Goal: Task Accomplishment & Management: Complete application form

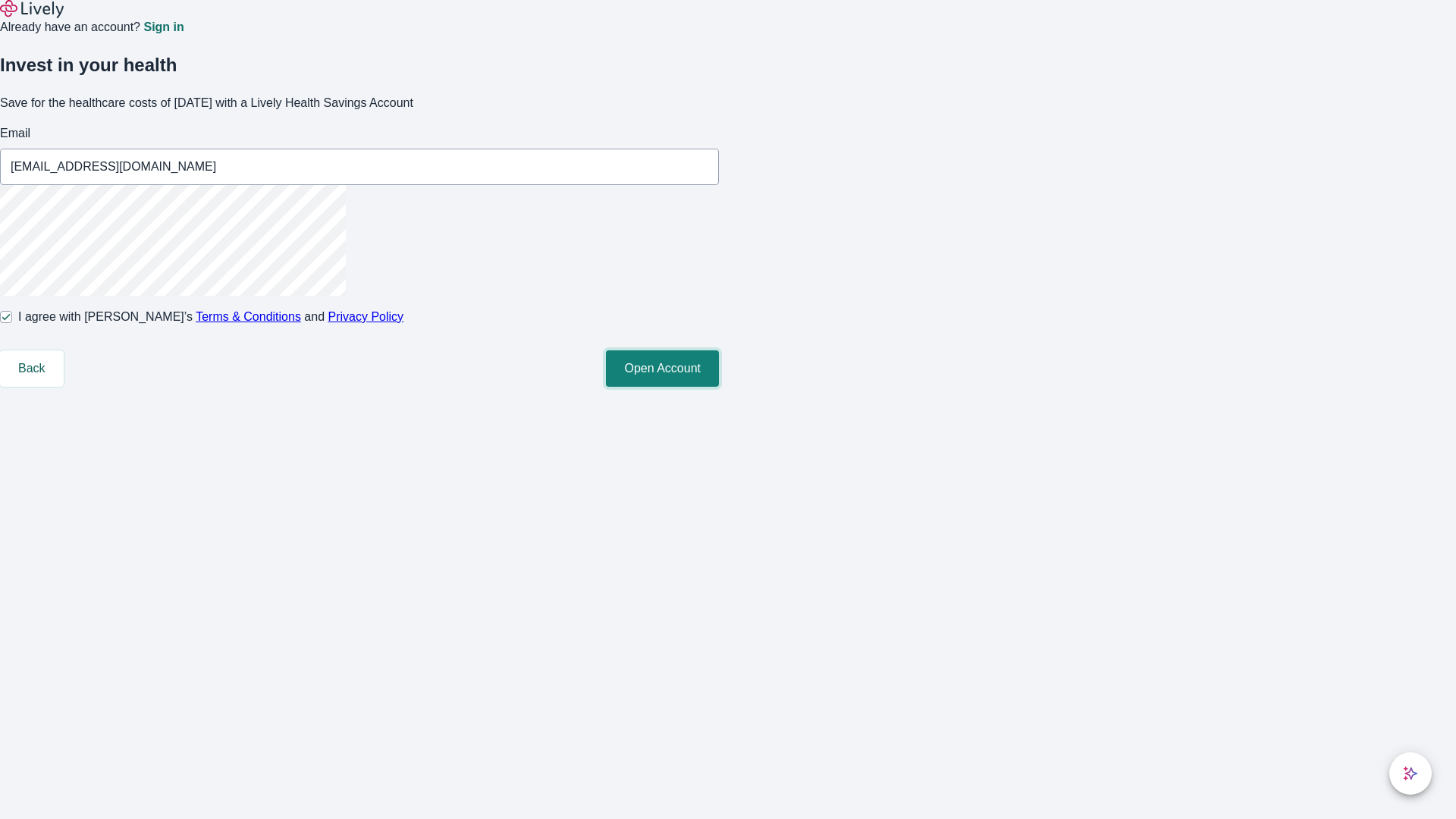
click at [719, 387] on button "Open Account" at bounding box center [662, 369] width 113 height 37
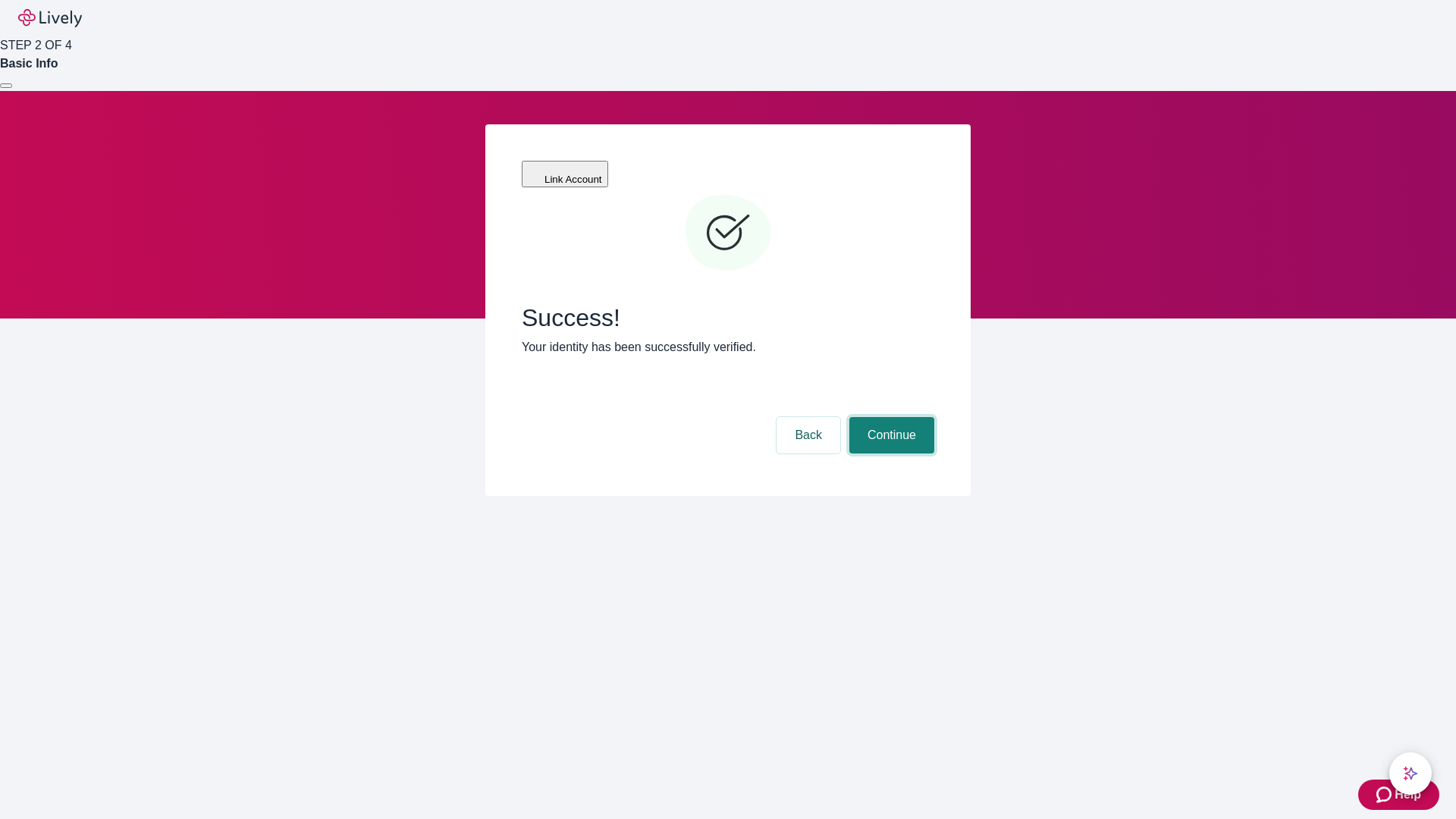
click at [889, 417] on button "Continue" at bounding box center [892, 435] width 85 height 37
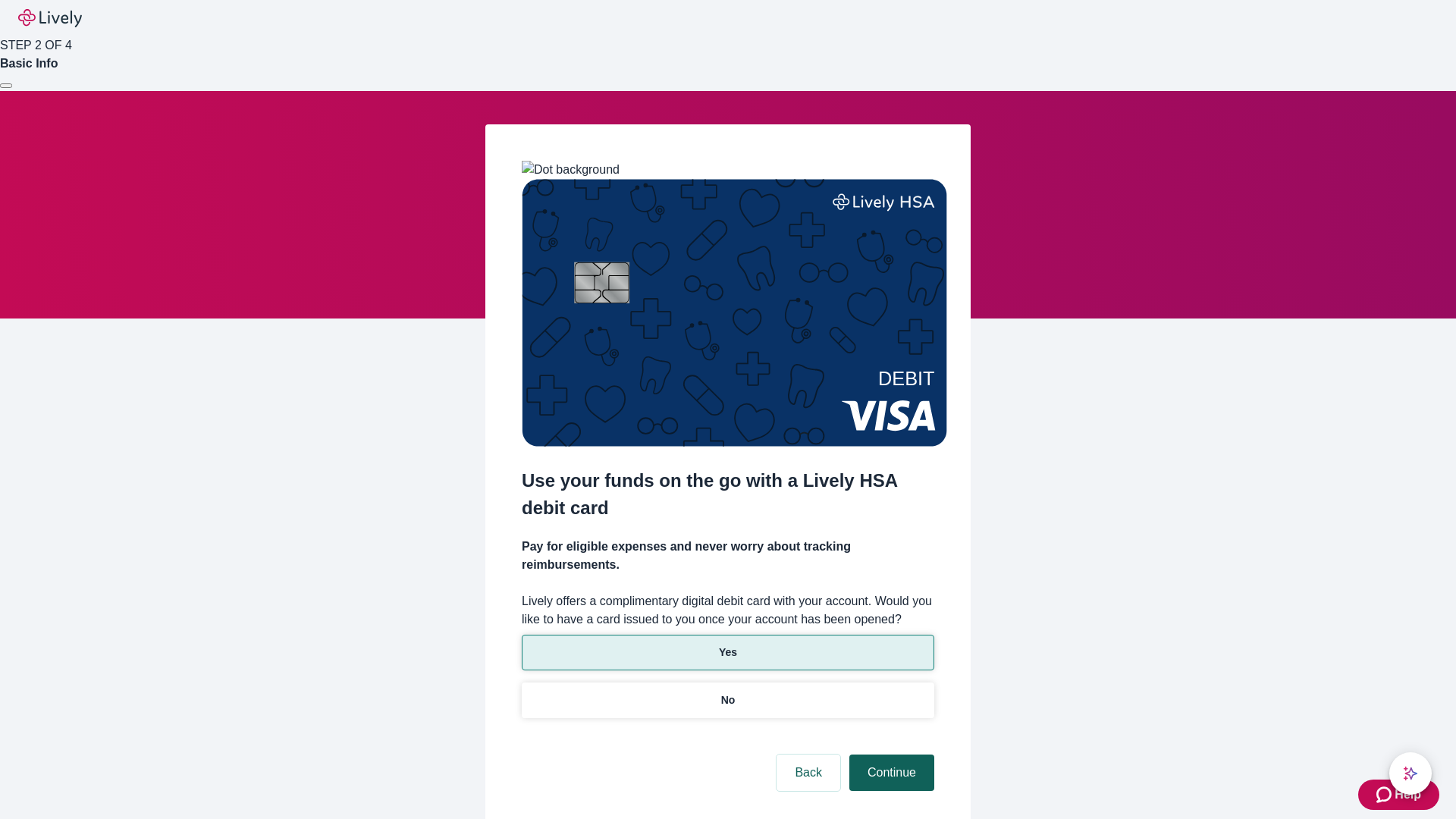
click at [728, 645] on p "Yes" at bounding box center [728, 652] width 18 height 16
click at [889, 755] on button "Continue" at bounding box center [892, 773] width 85 height 37
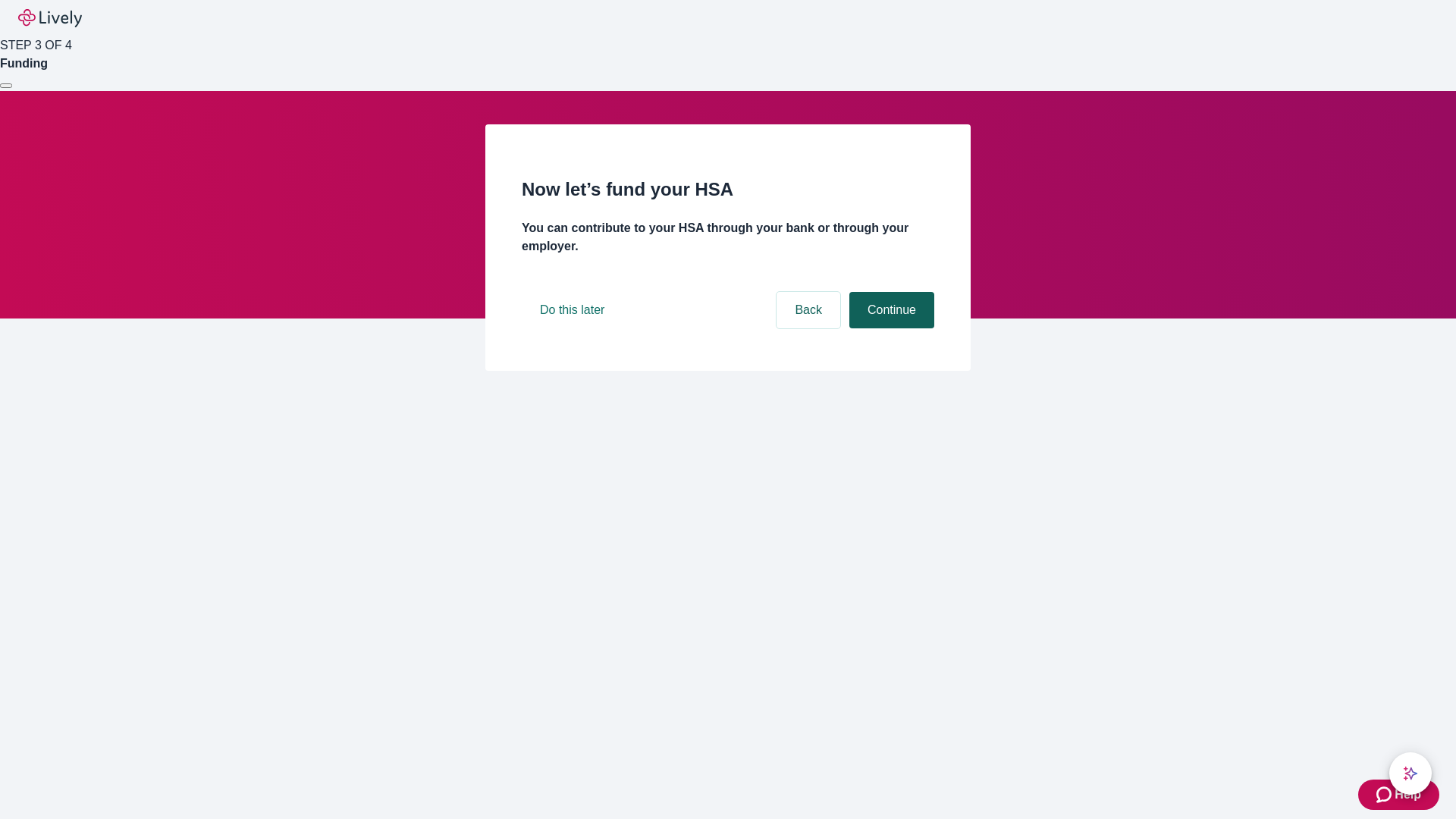
click at [889, 329] on button "Continue" at bounding box center [892, 310] width 85 height 37
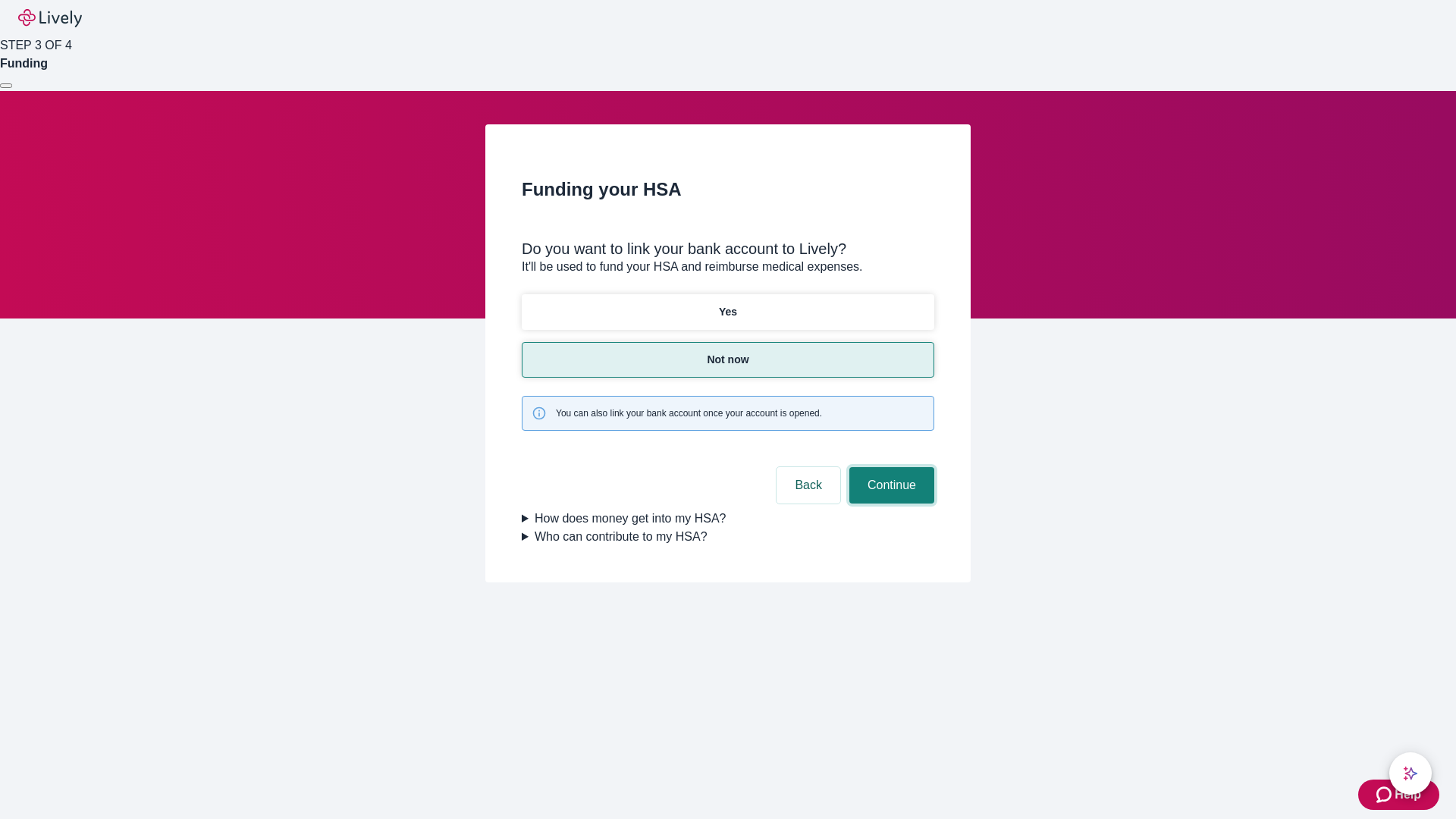
click at [889, 467] on button "Continue" at bounding box center [892, 485] width 85 height 37
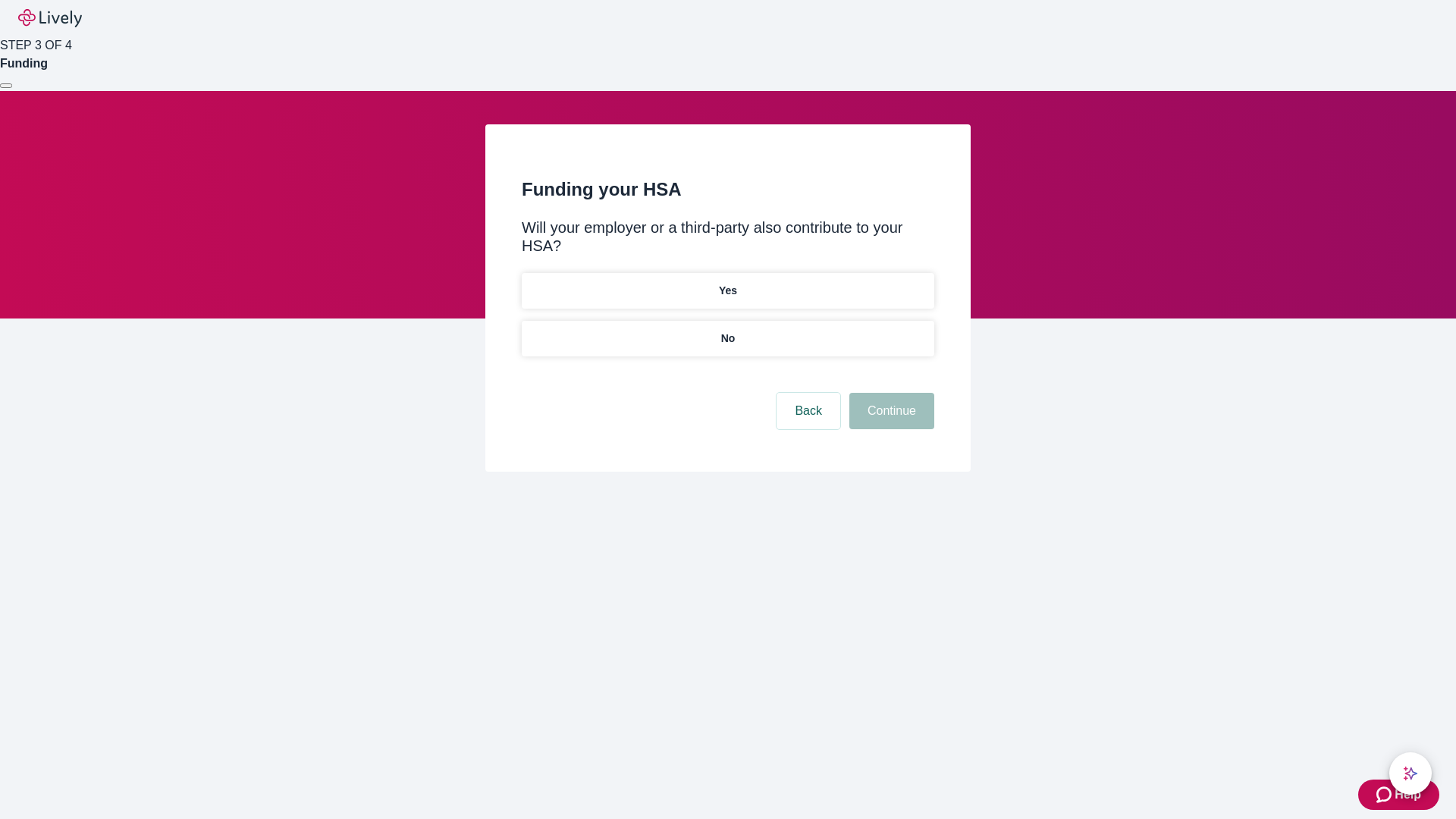
click at [728, 330] on p "No" at bounding box center [728, 338] width 14 height 16
click at [889, 393] on button "Continue" at bounding box center [892, 411] width 85 height 37
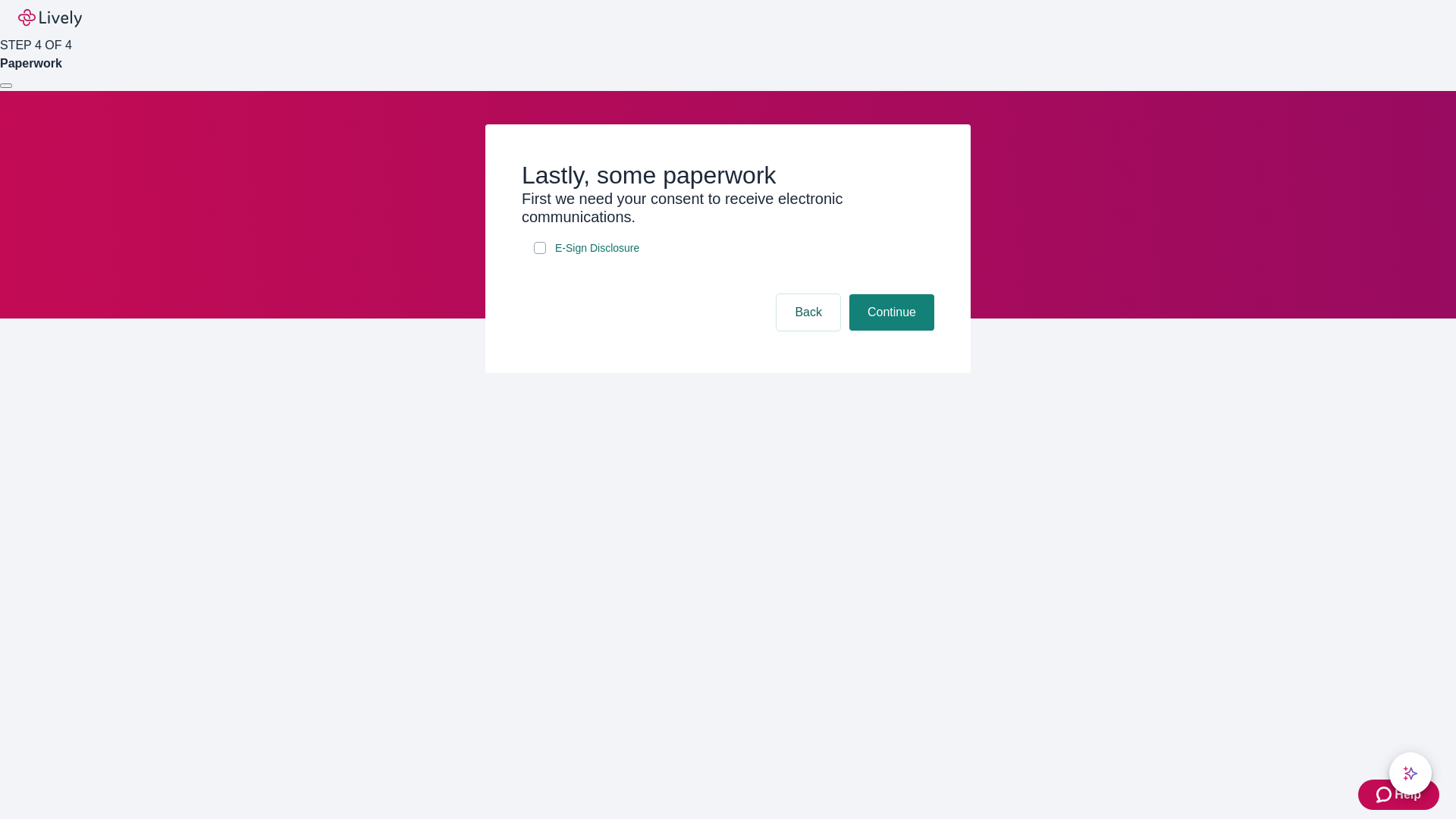
click at [540, 254] on input "E-Sign Disclosure" at bounding box center [540, 248] width 13 height 13
checkbox input "true"
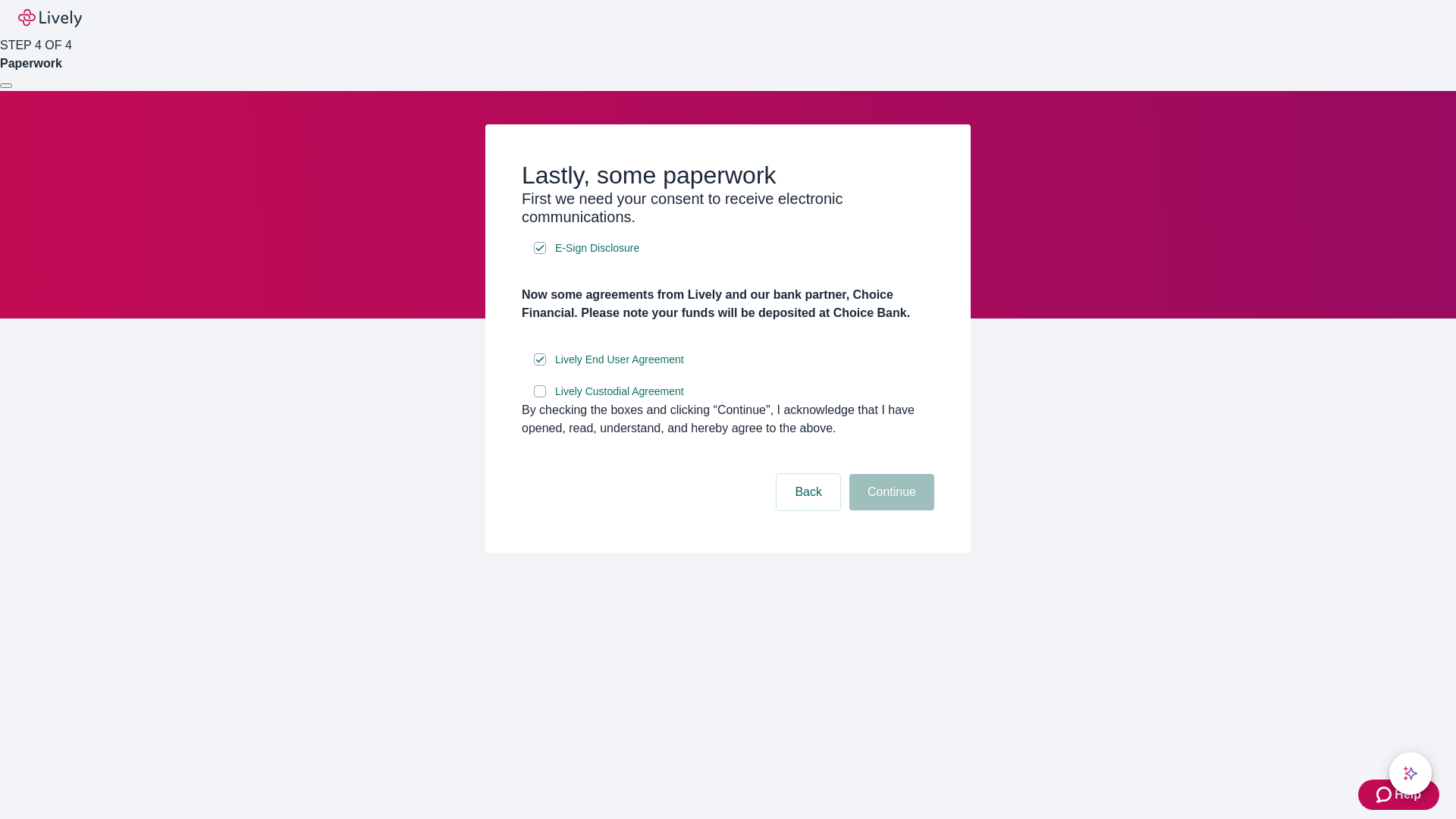
click at [540, 397] on input "Lively Custodial Agreement" at bounding box center [540, 391] width 13 height 13
checkbox input "true"
click at [889, 510] on button "Continue" at bounding box center [892, 492] width 85 height 37
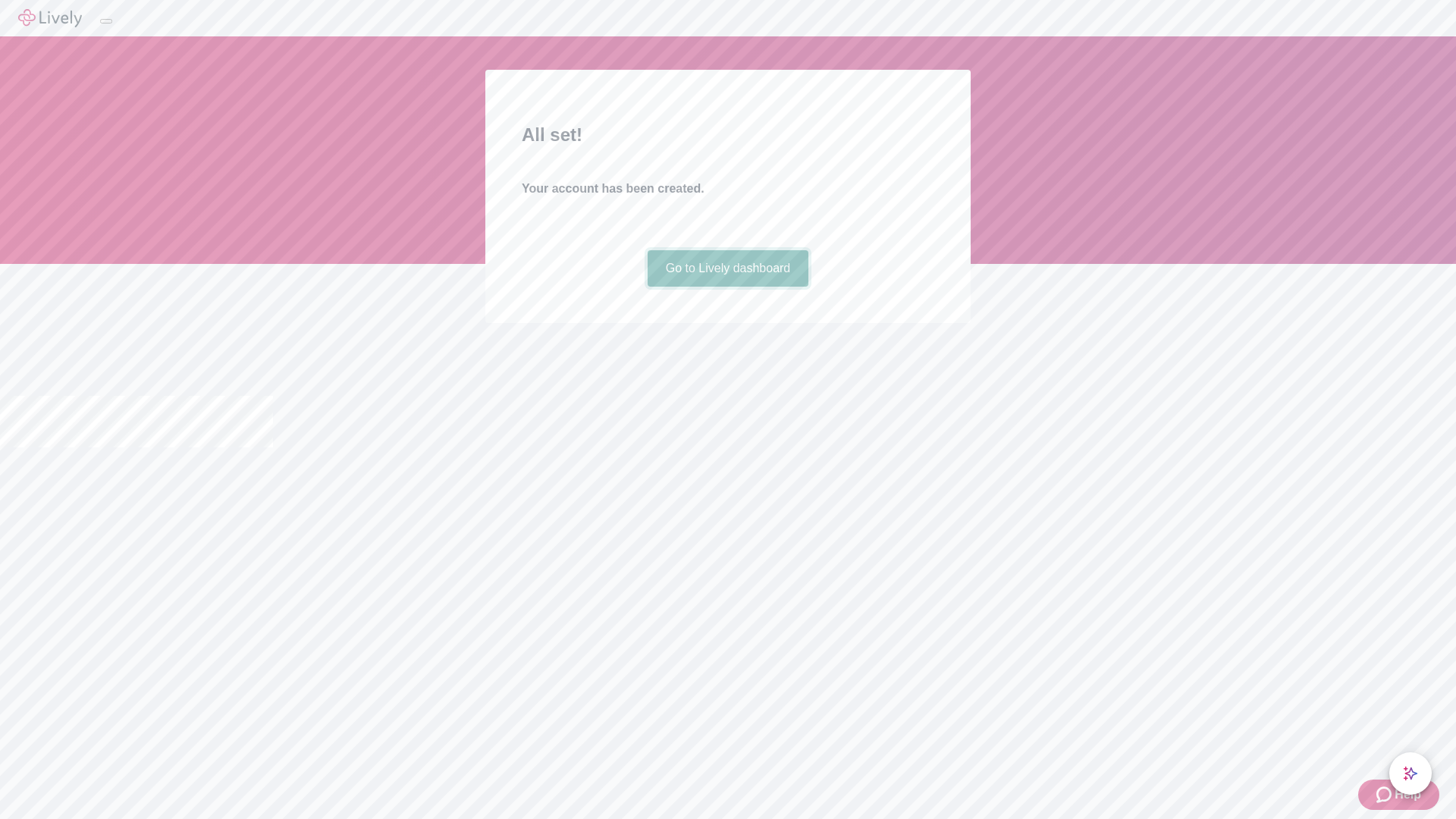
click at [728, 287] on link "Go to Lively dashboard" at bounding box center [728, 269] width 162 height 37
